Goal: Complete application form

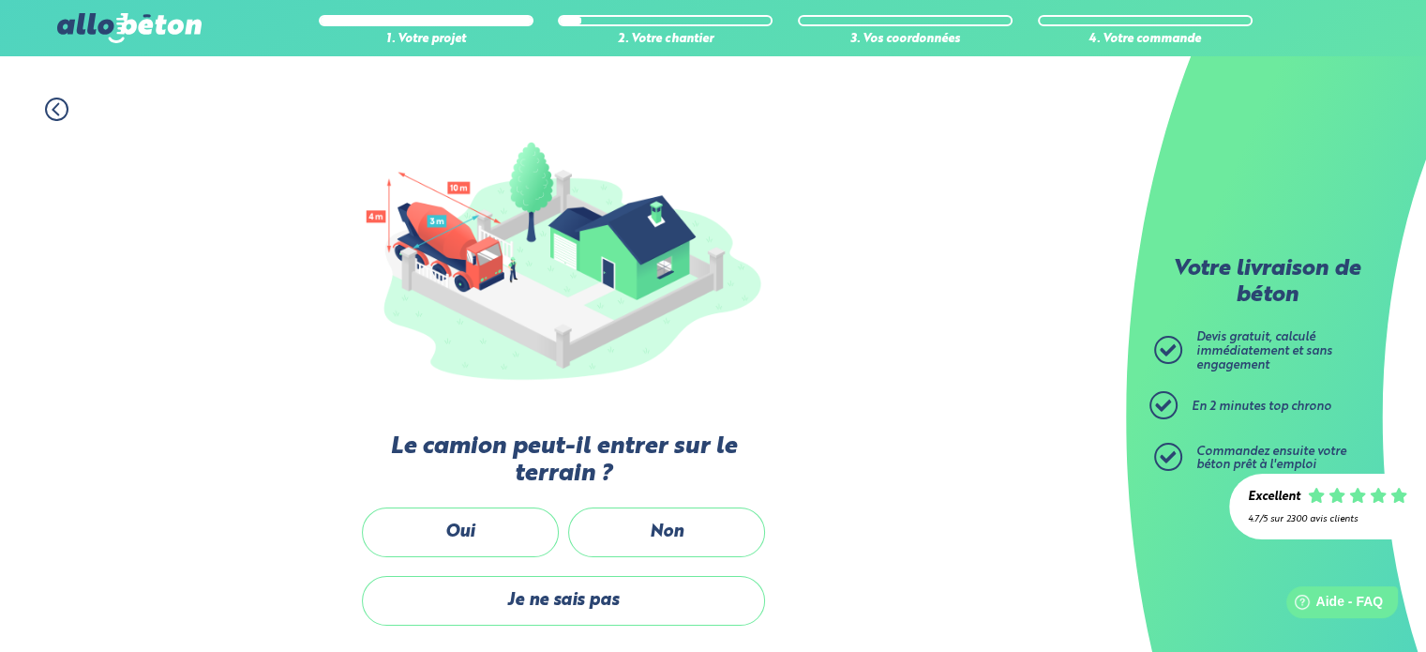
scroll to position [143, 0]
click at [519, 527] on label "Oui" at bounding box center [460, 533] width 197 height 50
click at [0, 0] on input "Oui" at bounding box center [0, 0] width 0 height 0
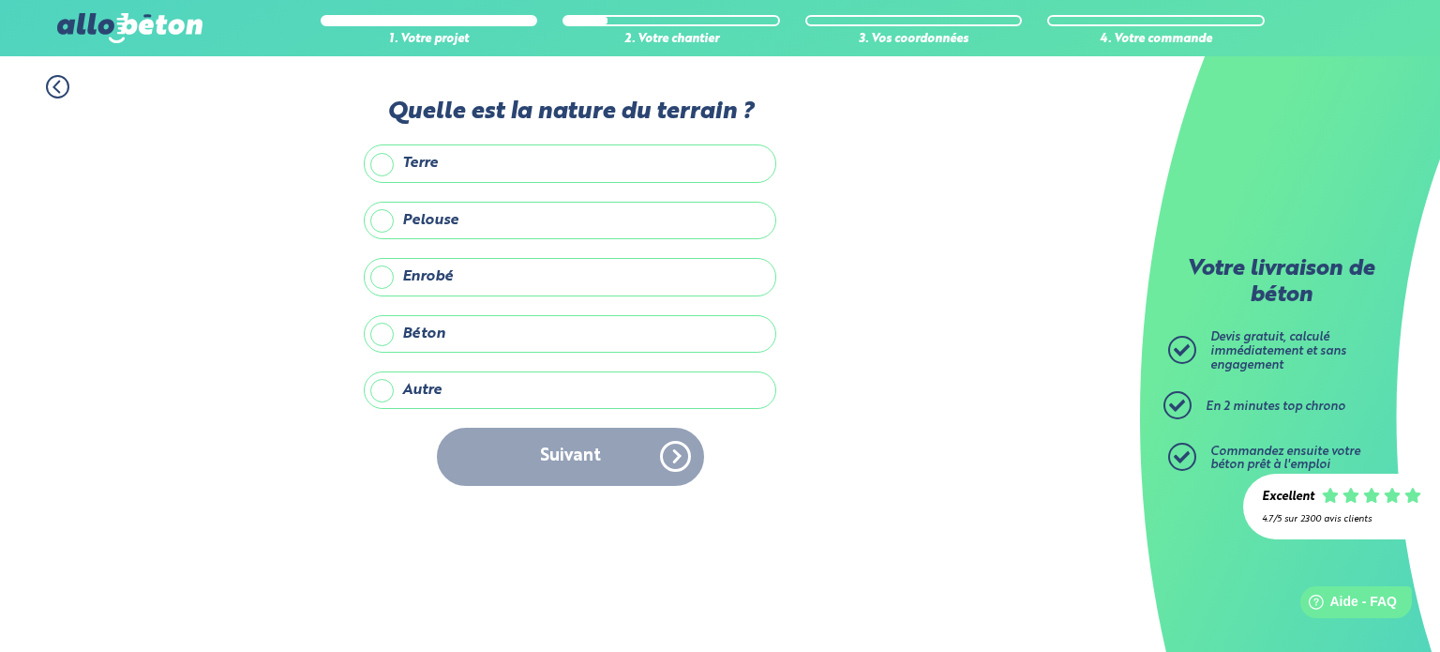
click at [528, 277] on label "Enrobé" at bounding box center [570, 277] width 413 height 38
click at [0, 0] on input "Enrobé" at bounding box center [0, 0] width 0 height 0
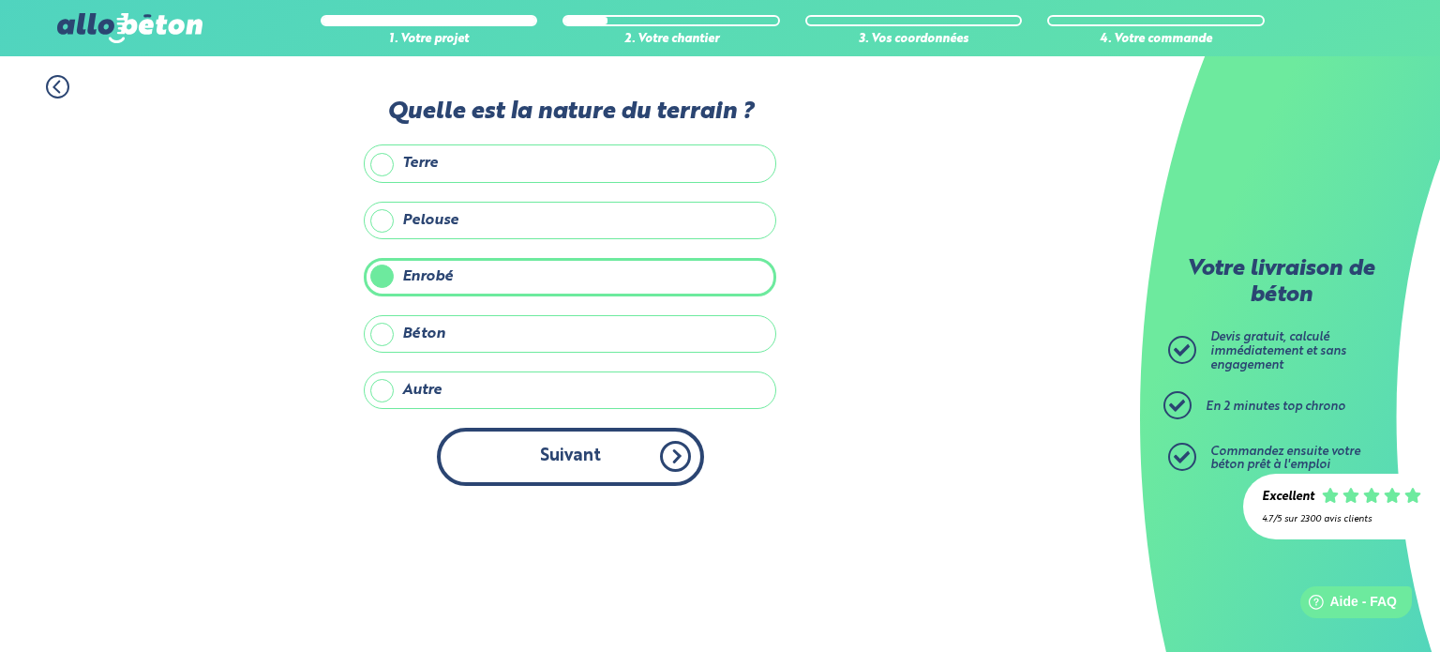
click at [570, 435] on button "Suivant" at bounding box center [570, 456] width 267 height 57
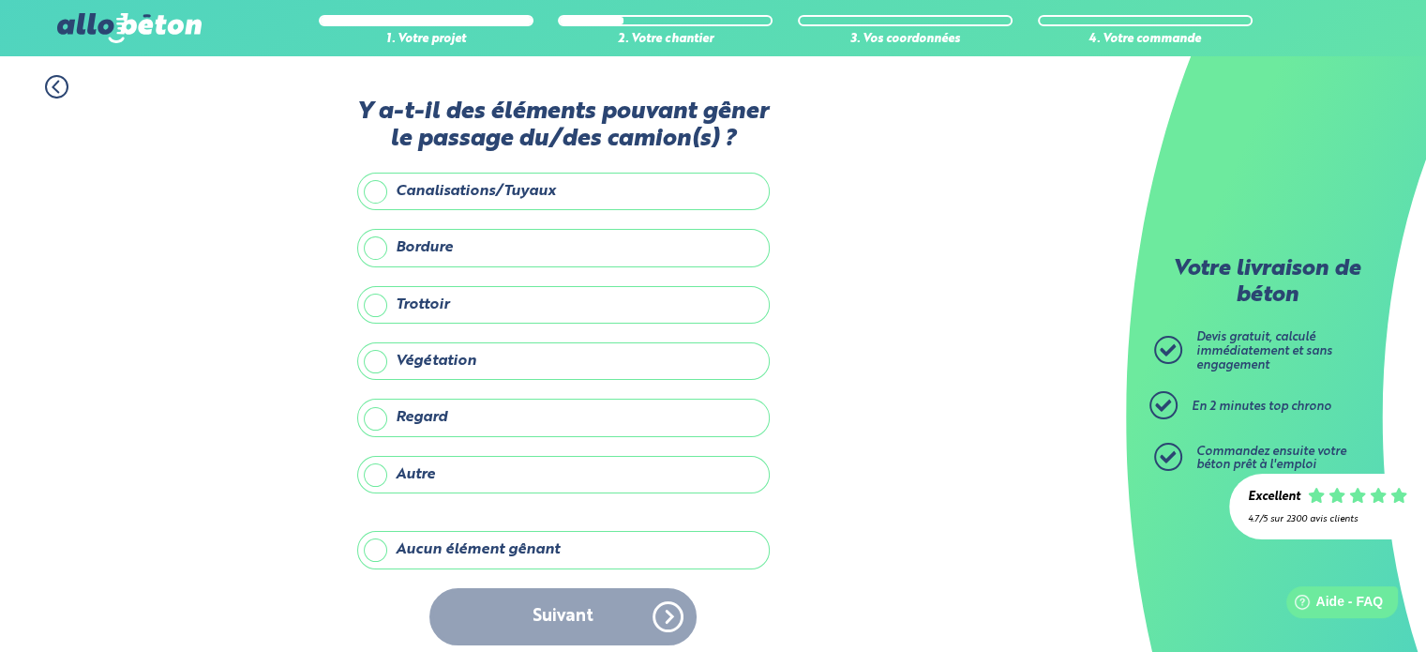
scroll to position [8, 0]
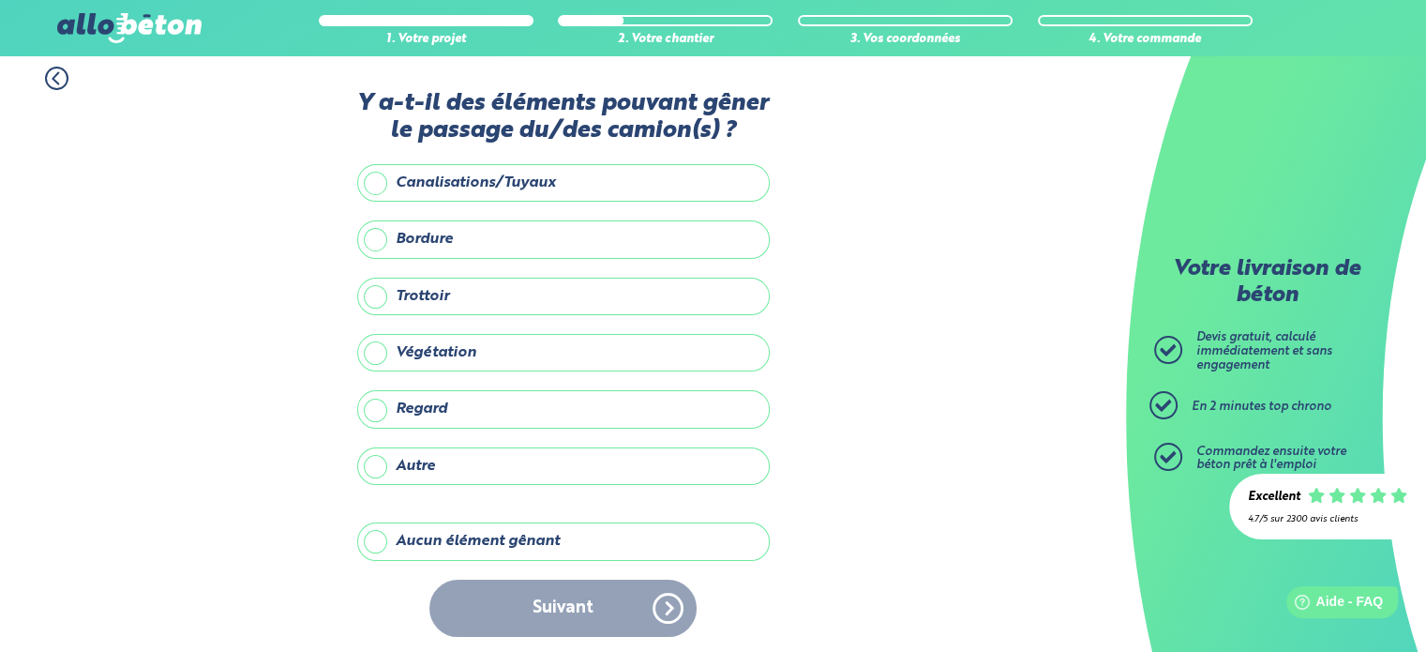
click at [444, 522] on label "Aucun élément gênant" at bounding box center [563, 541] width 413 height 38
click at [0, 0] on input "Aucun élément gênant" at bounding box center [0, 0] width 0 height 0
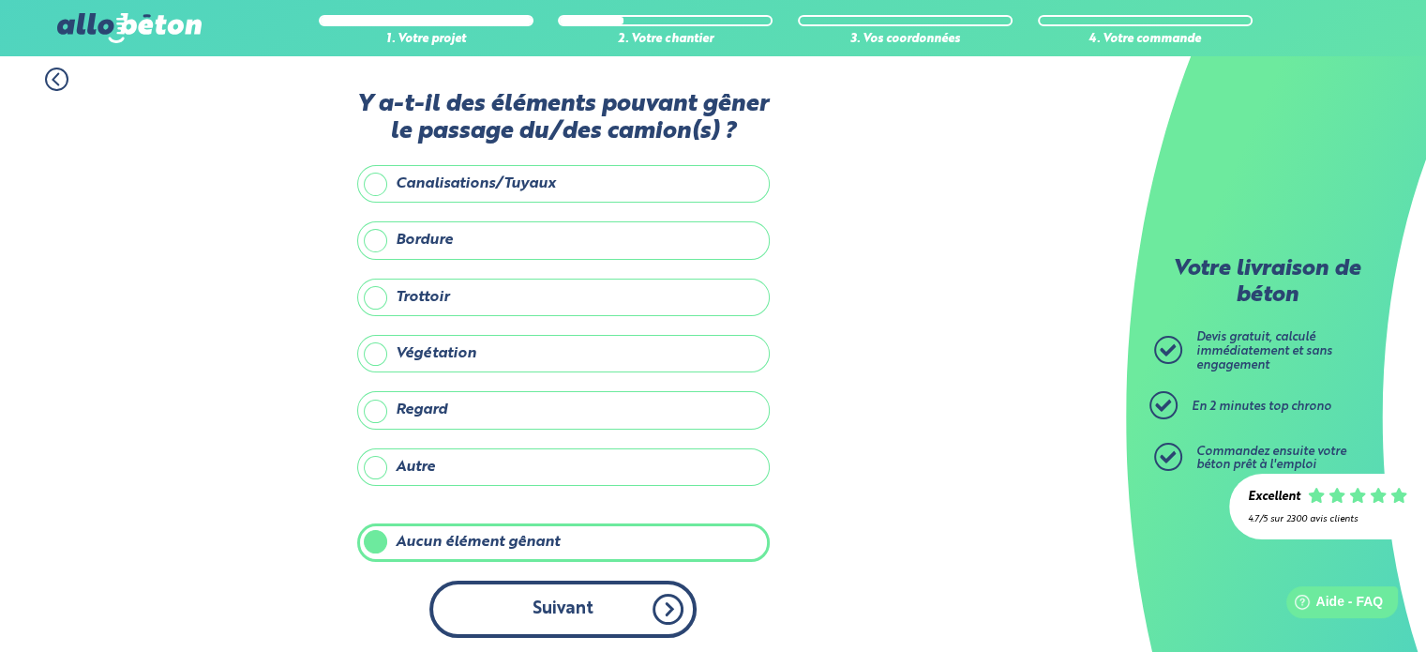
click at [542, 606] on button "Suivant" at bounding box center [563, 609] width 267 height 57
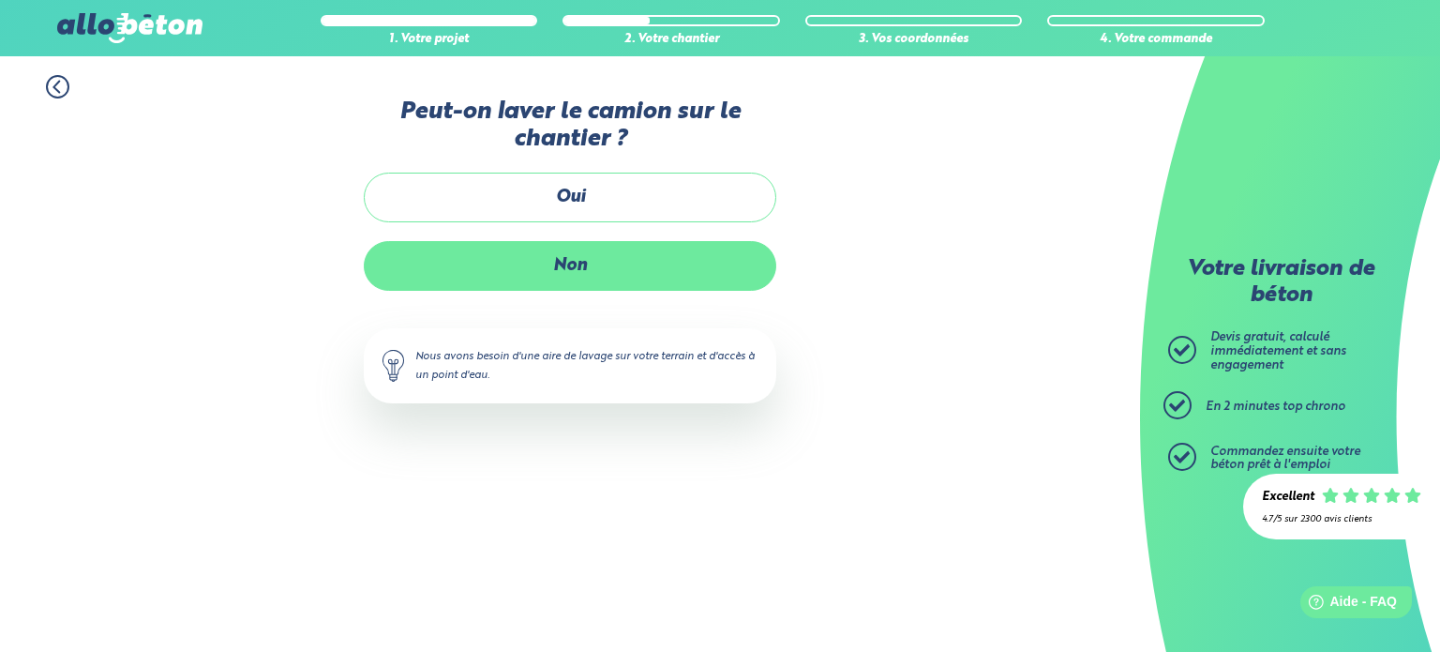
click at [578, 264] on label "Non" at bounding box center [570, 266] width 413 height 50
click at [0, 0] on input "Non" at bounding box center [0, 0] width 0 height 0
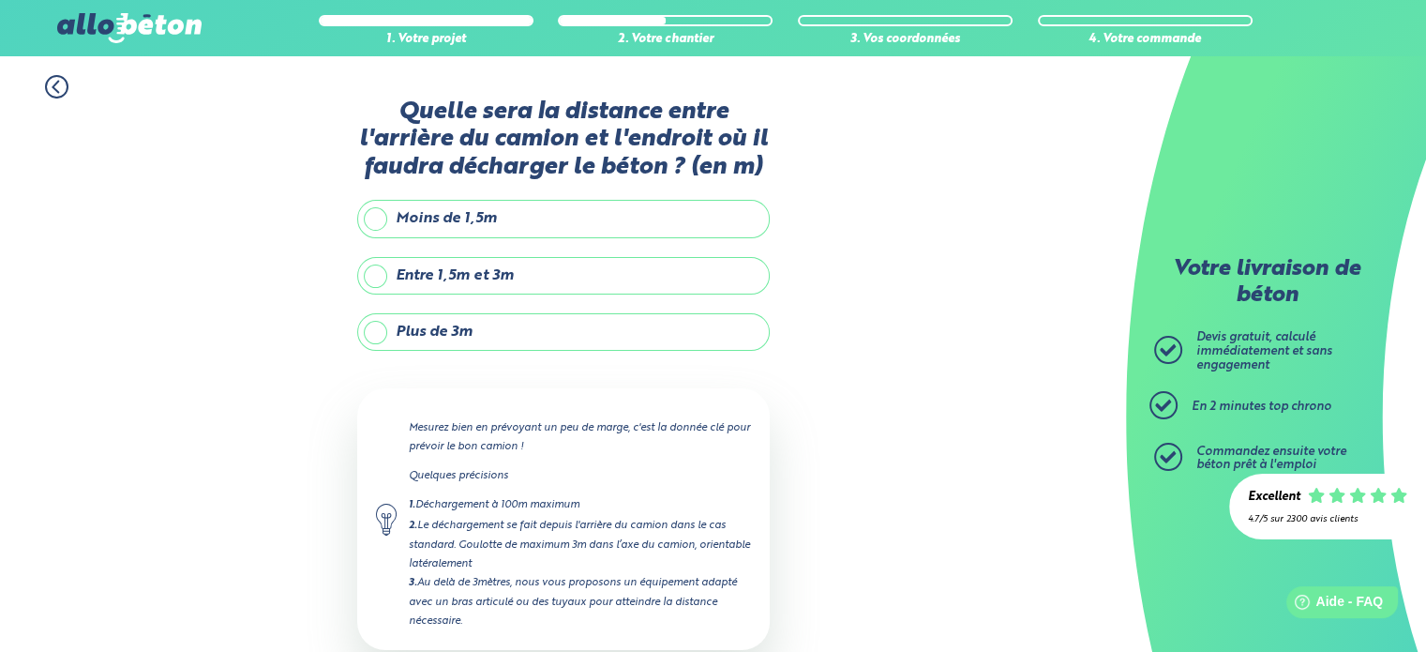
click at [465, 332] on label "Plus de 3m" at bounding box center [563, 332] width 413 height 38
click at [0, 0] on input "Plus de 3m" at bounding box center [0, 0] width 0 height 0
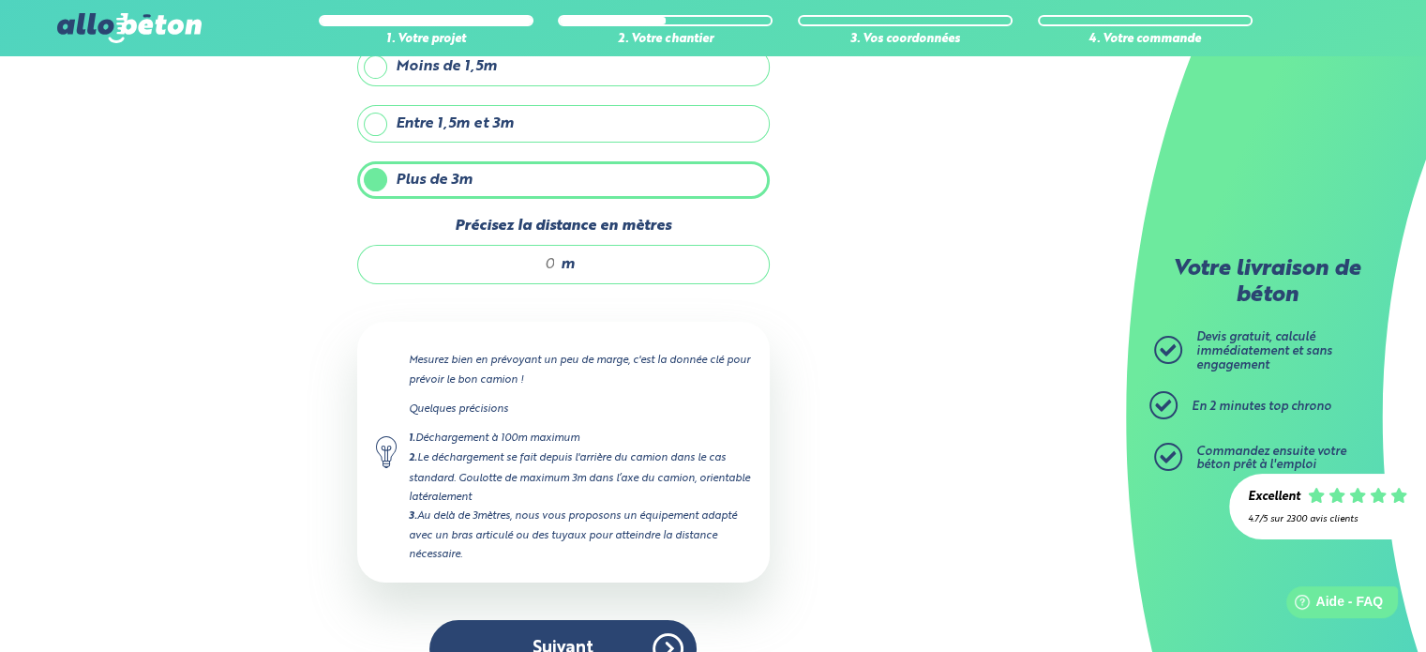
scroll to position [154, 0]
drag, startPoint x: 554, startPoint y: 260, endPoint x: 512, endPoint y: 255, distance: 42.5
click at [512, 255] on input "Précisez la distance en mètres" at bounding box center [466, 262] width 179 height 19
type input "5"
click at [784, 460] on div "1. Votre projet 2. Votre chantier 3. Vos coordonnées 4. Votre commande Quelle s…" at bounding box center [563, 298] width 1126 height 792
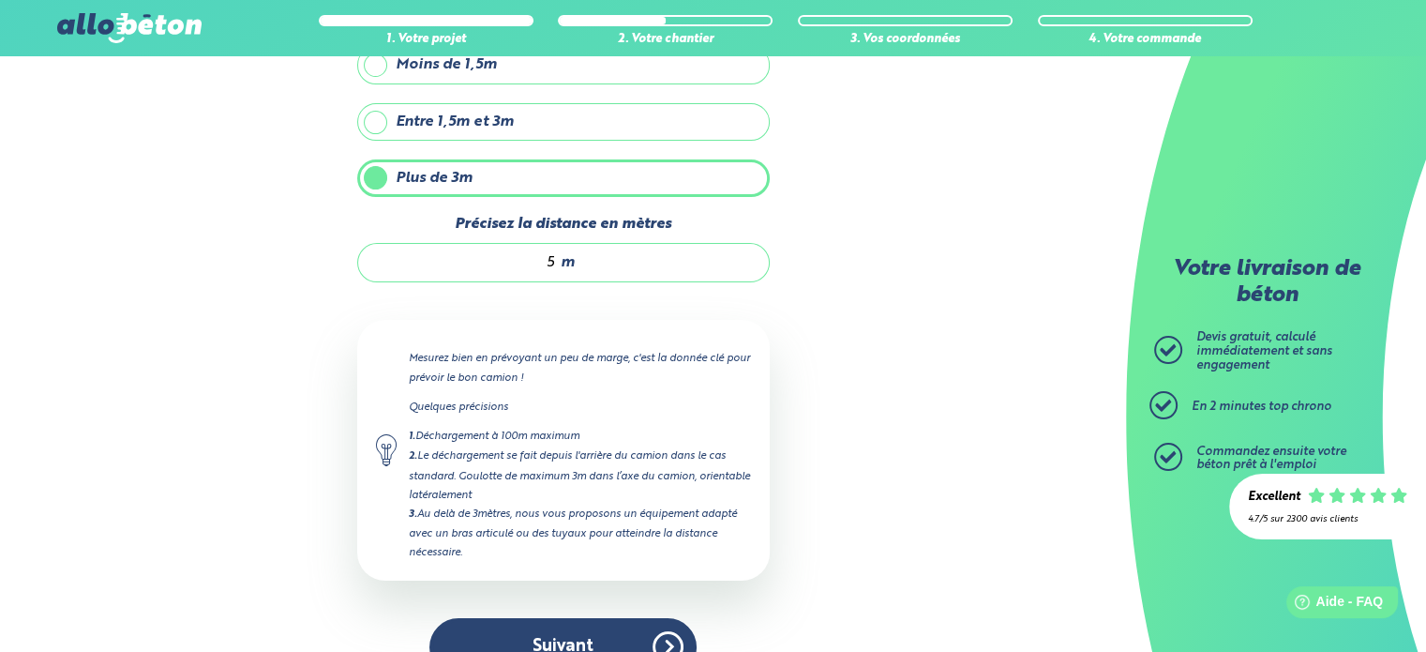
scroll to position [191, 0]
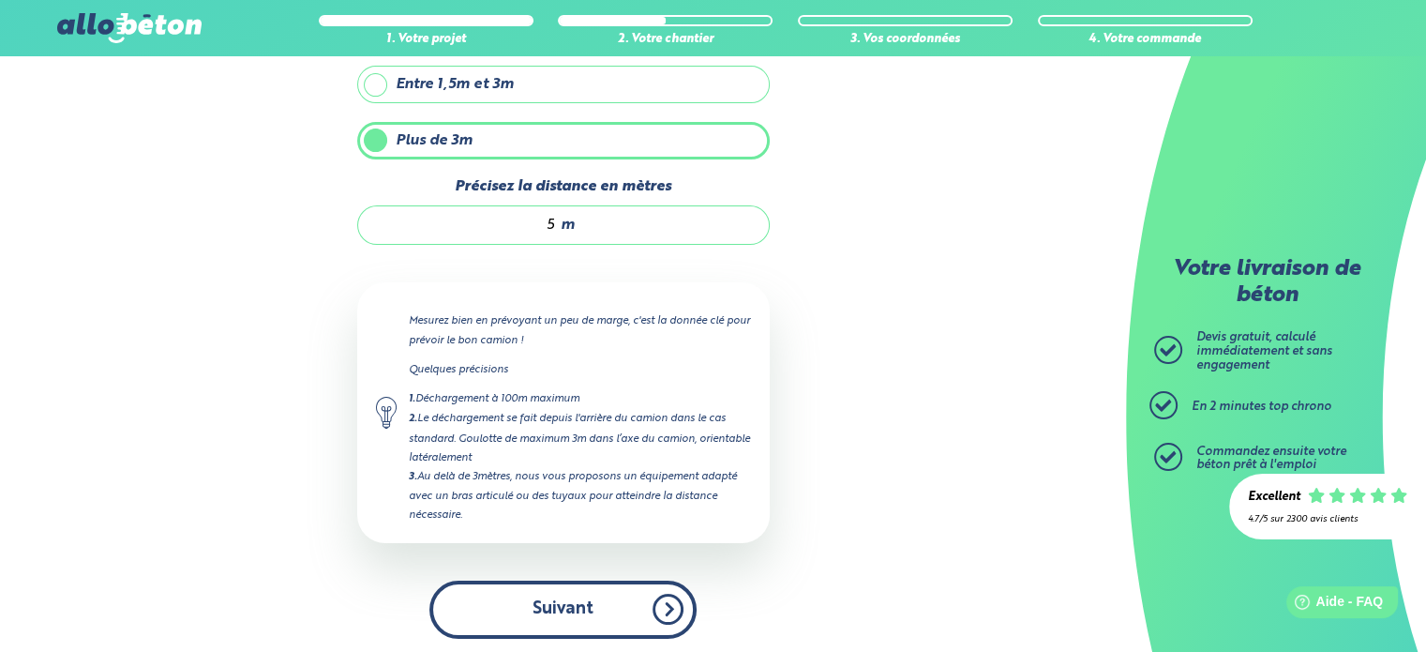
click at [607, 601] on button "Suivant" at bounding box center [563, 609] width 267 height 57
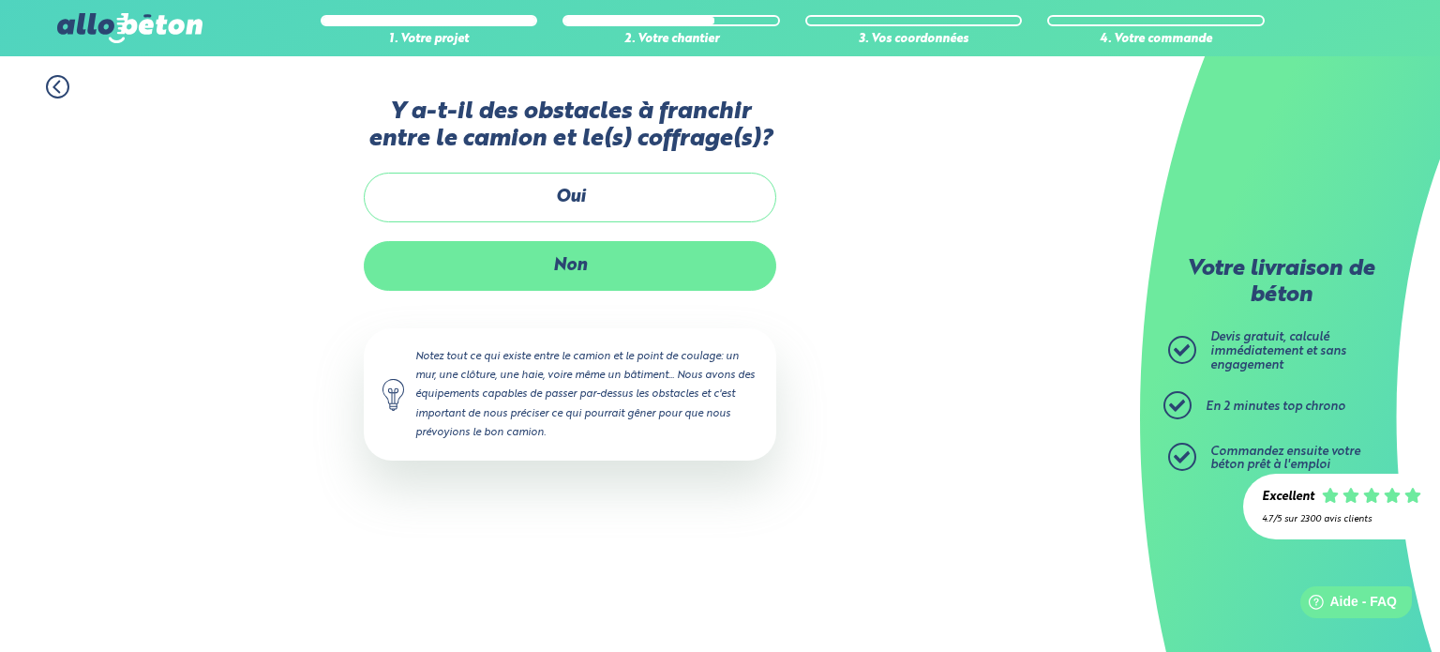
click at [578, 258] on label "Non" at bounding box center [570, 266] width 413 height 50
click at [0, 0] on input "Non" at bounding box center [0, 0] width 0 height 0
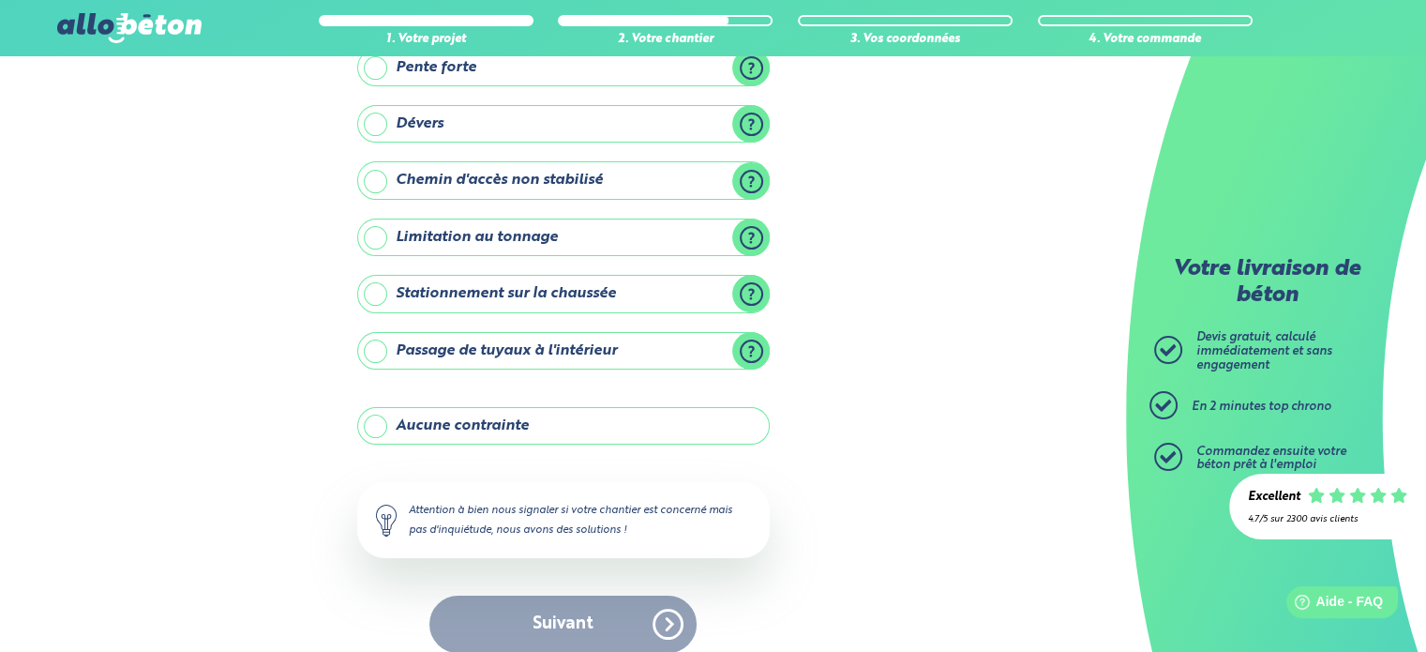
scroll to position [214, 0]
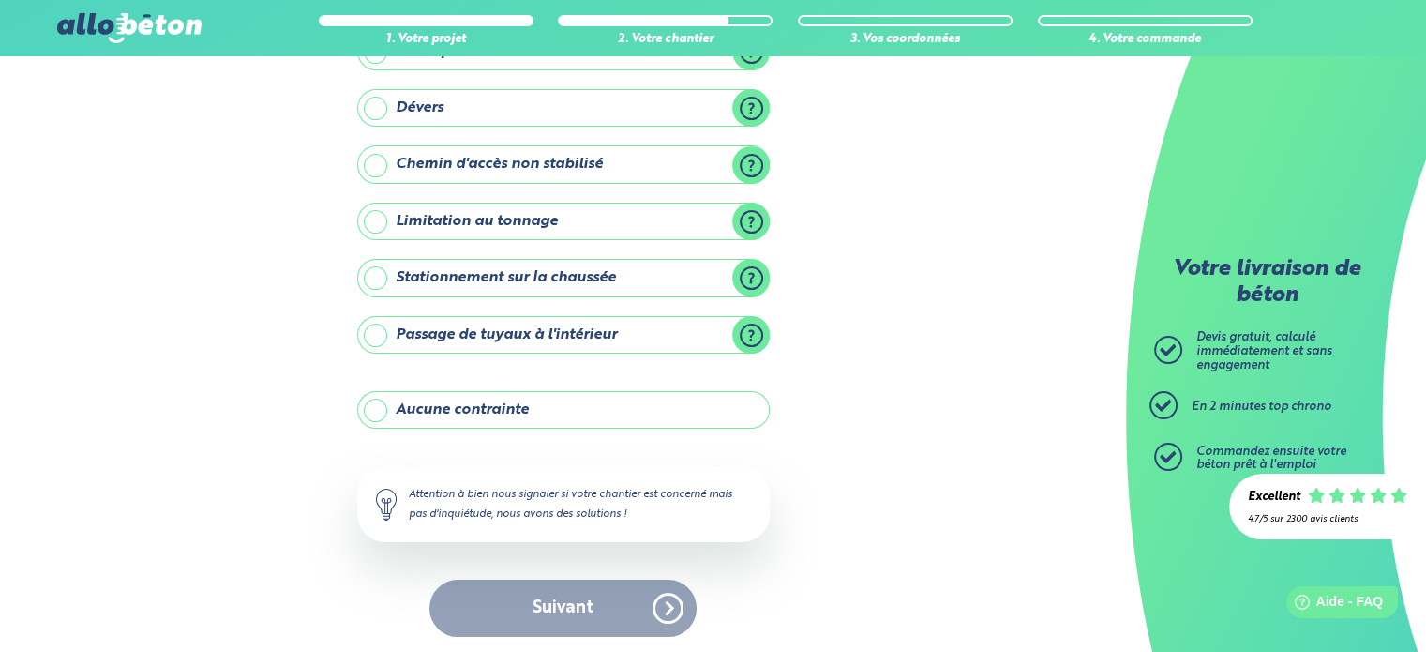
click at [549, 414] on label "Aucune contrainte" at bounding box center [563, 410] width 413 height 38
click at [0, 0] on input "Aucune contrainte" at bounding box center [0, 0] width 0 height 0
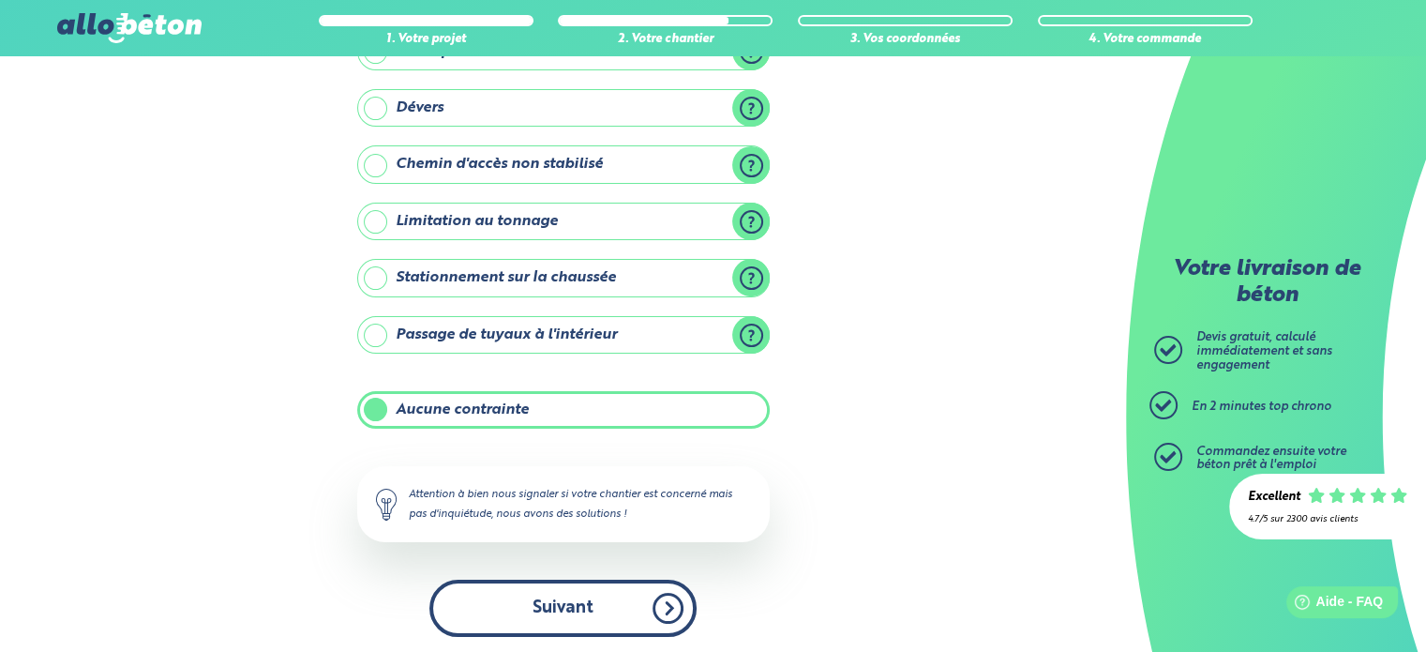
click at [610, 596] on button "Suivant" at bounding box center [563, 608] width 267 height 57
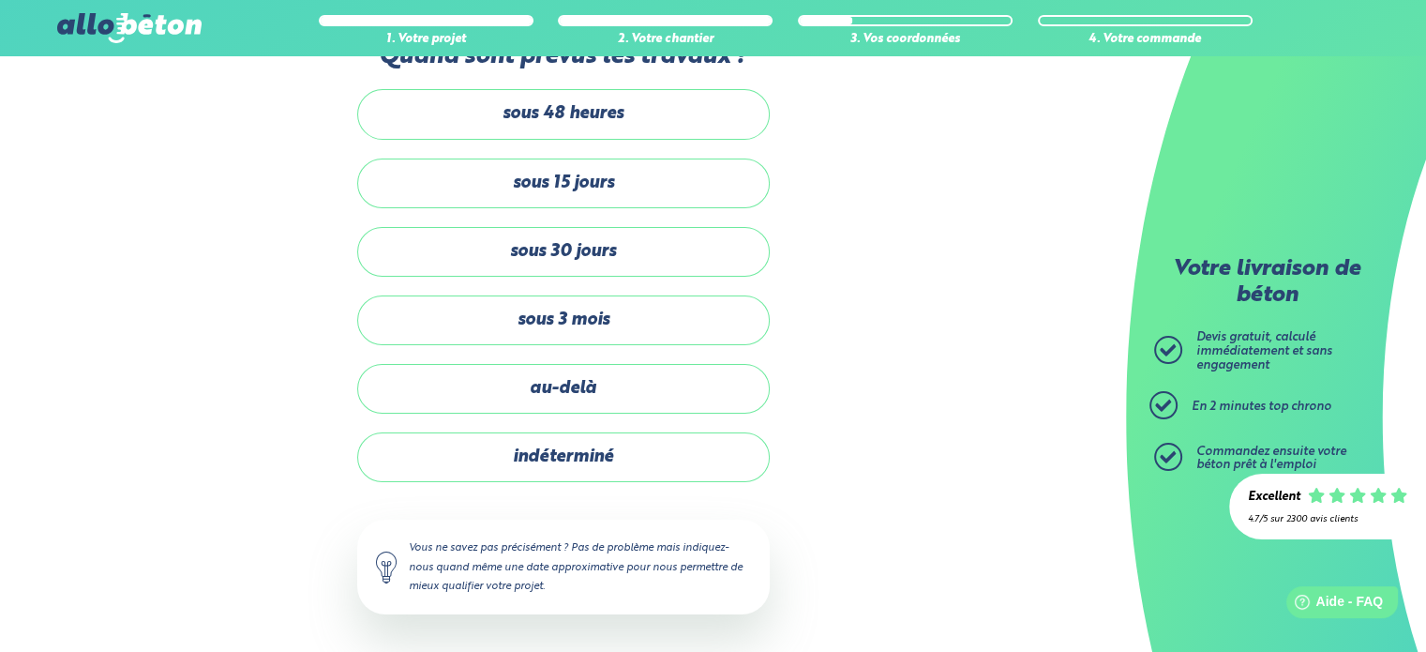
scroll to position [53, 0]
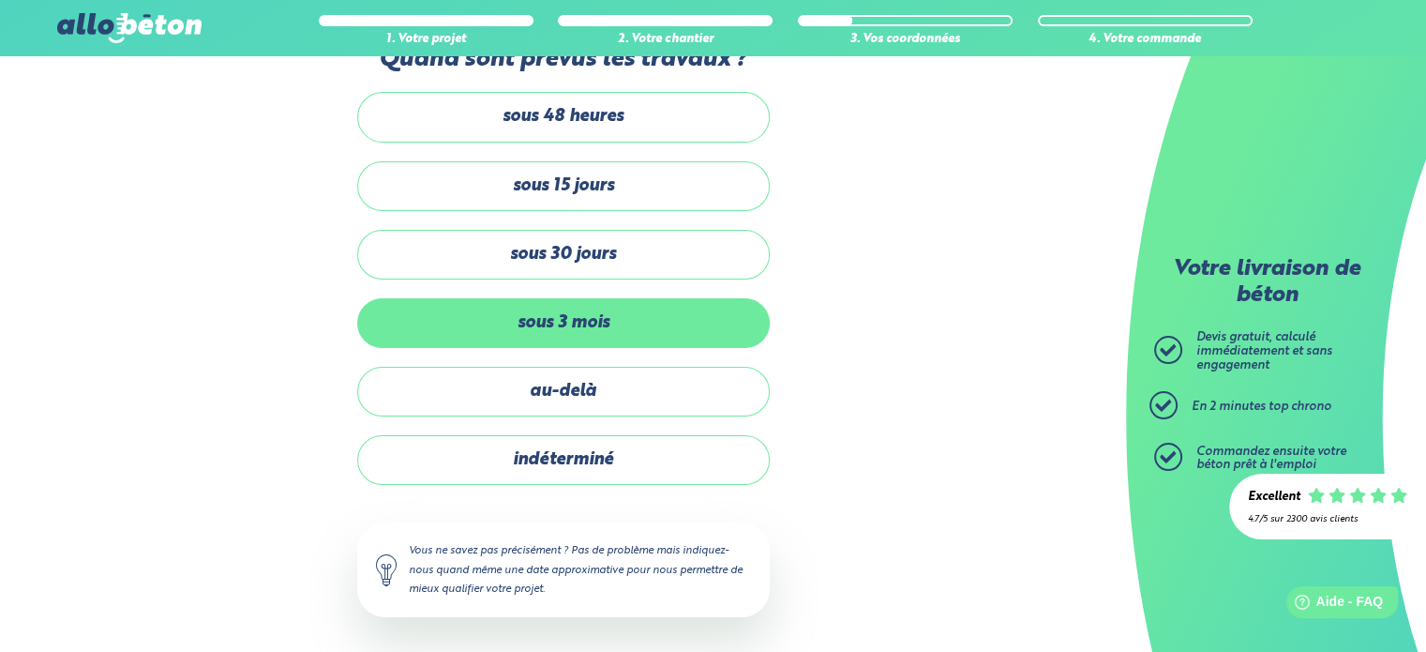
click at [660, 323] on label "sous 3 mois" at bounding box center [563, 323] width 413 height 50
click at [0, 0] on input "sous 3 mois" at bounding box center [0, 0] width 0 height 0
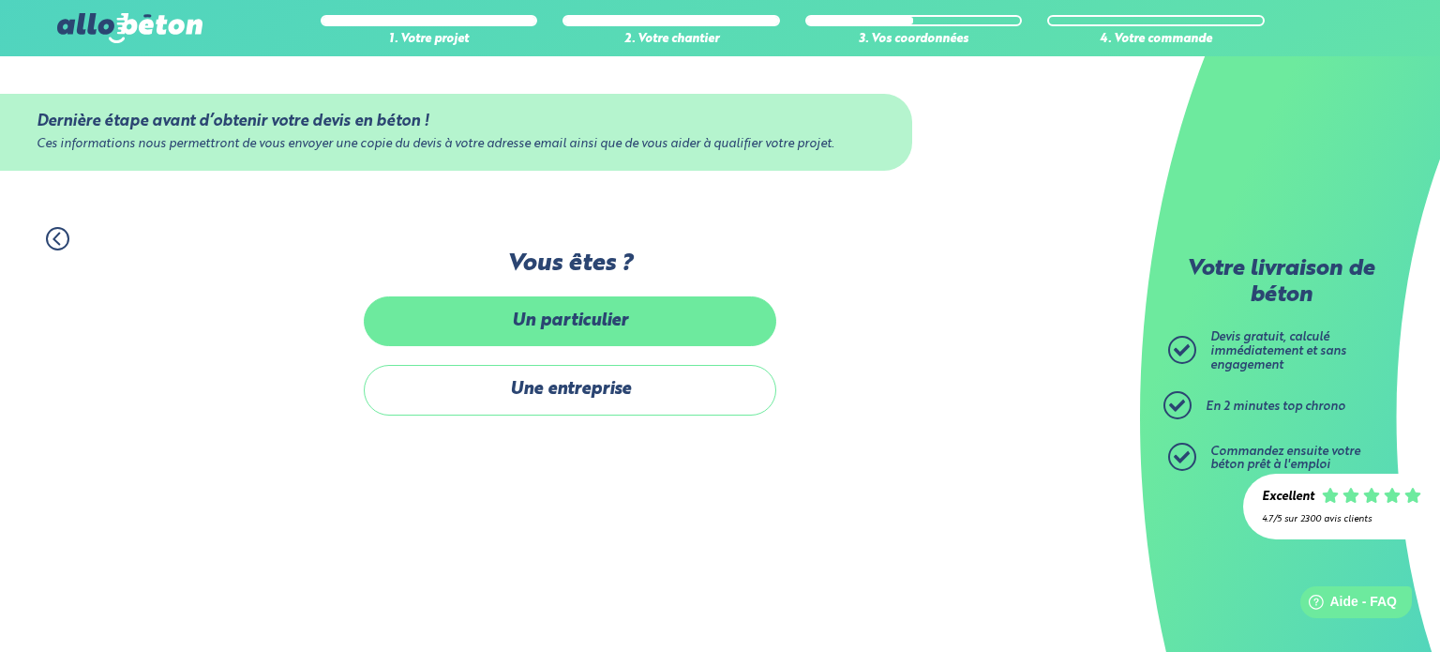
click at [620, 325] on label "Un particulier" at bounding box center [570, 321] width 413 height 50
click at [0, 0] on input "Un particulier" at bounding box center [0, 0] width 0 height 0
